Goal: Navigation & Orientation: Go to known website

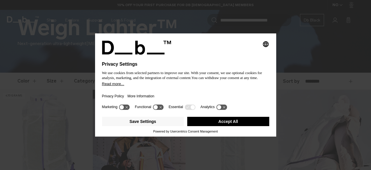
click at [235, 121] on button "Accept All" at bounding box center [228, 121] width 82 height 9
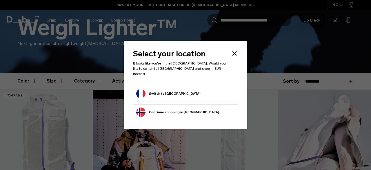
click at [175, 96] on li "Switch to France" at bounding box center [185, 94] width 105 height 16
click at [167, 91] on button "Switch to France" at bounding box center [168, 93] width 64 height 9
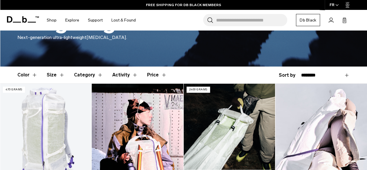
scroll to position [173, 0]
